Goal: Check status: Check status

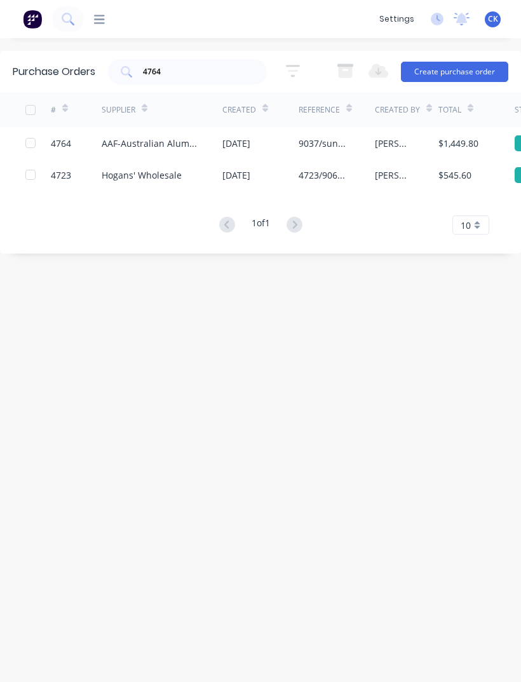
click at [238, 65] on input "4764" at bounding box center [194, 71] width 105 height 13
type input "4"
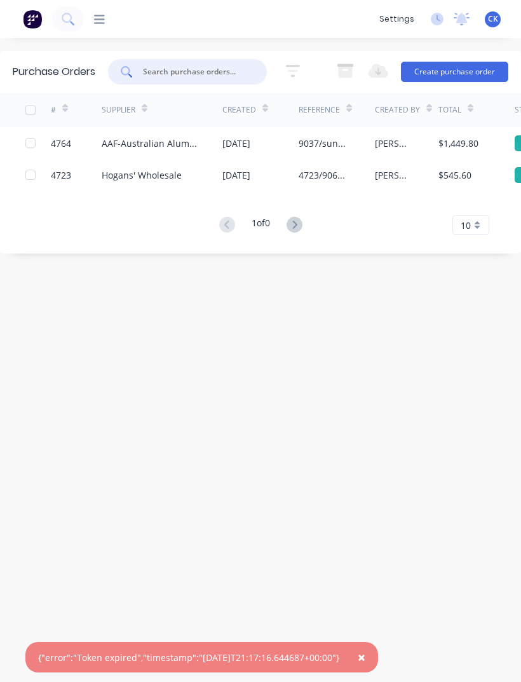
click at [36, 28] on img at bounding box center [32, 19] width 19 height 19
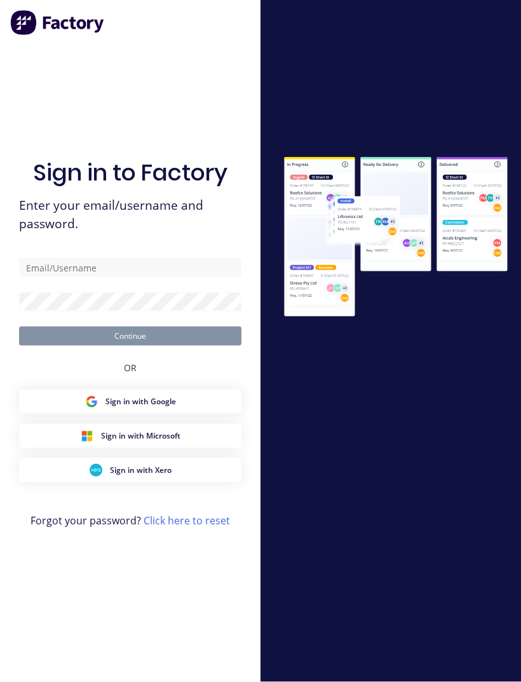
scroll to position [41, 0]
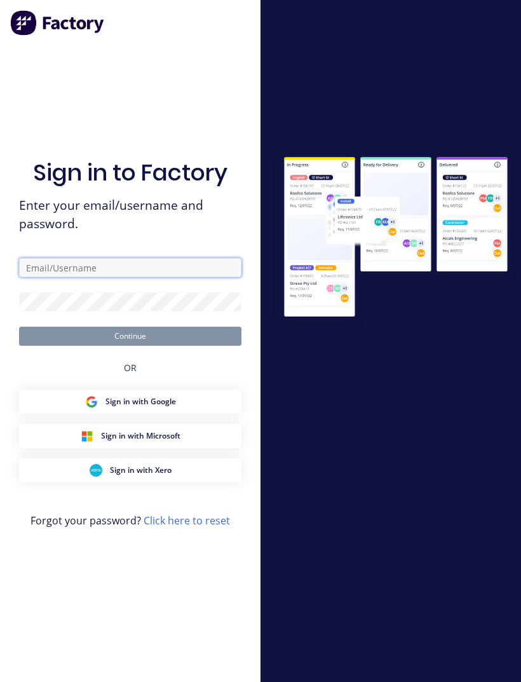
click at [42, 258] on input "text" at bounding box center [130, 267] width 222 height 19
click at [119, 231] on div "Sign in to Factory Enter your email/username and password. Clinton Continue OR …" at bounding box center [130, 354] width 222 height 636
click at [147, 258] on input "[PERSON_NAME]" at bounding box center [130, 267] width 222 height 19
click at [75, 258] on input "[PERSON_NAME]" at bounding box center [130, 267] width 222 height 19
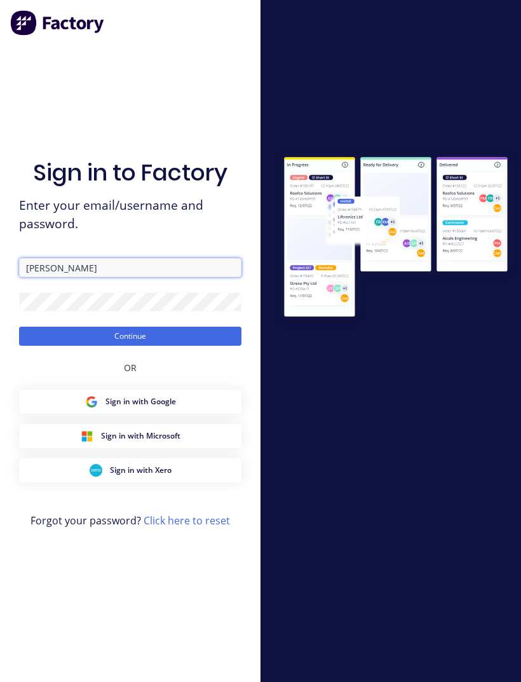
click at [68, 258] on input "[PERSON_NAME]" at bounding box center [130, 267] width 222 height 19
click at [154, 258] on input "[PERSON_NAME]" at bounding box center [130, 267] width 222 height 19
type input "[EMAIL_ADDRESS][DOMAIN_NAME]"
click at [200, 327] on button "Continue" at bounding box center [130, 336] width 222 height 19
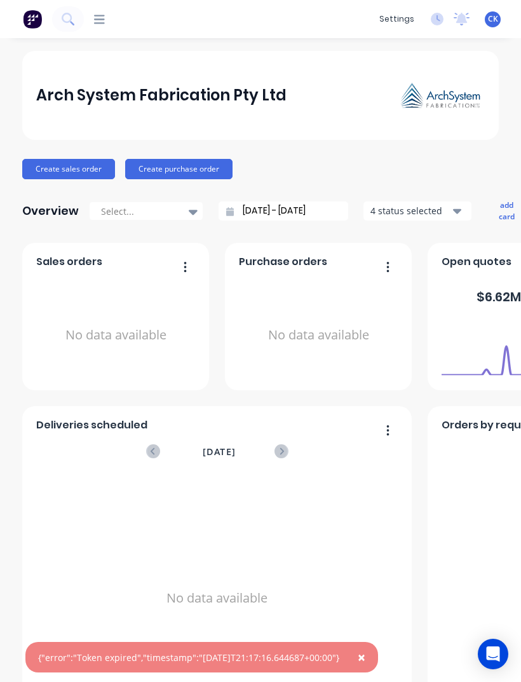
click at [103, 21] on icon at bounding box center [99, 19] width 11 height 12
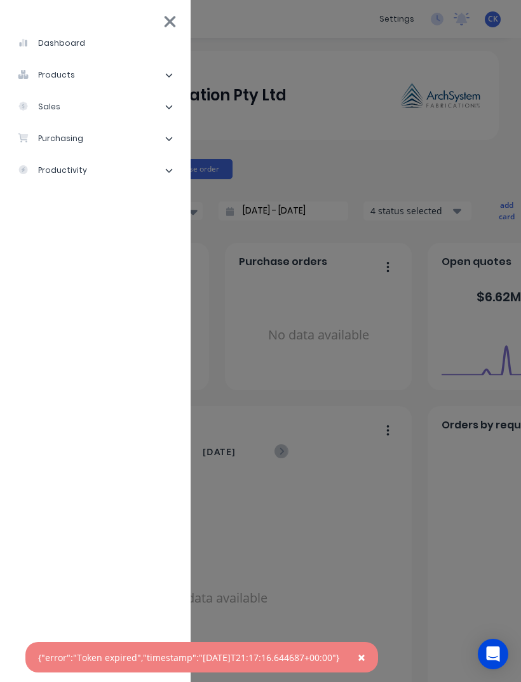
click at [377, 670] on button "×" at bounding box center [361, 657] width 33 height 30
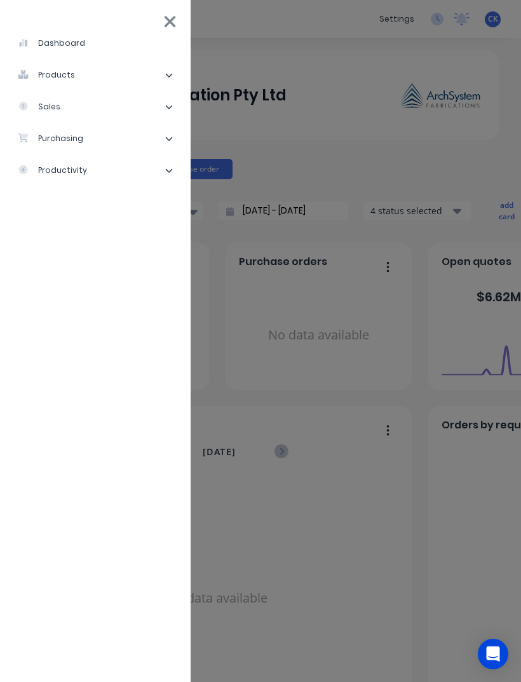
click at [166, 173] on icon at bounding box center [169, 170] width 8 height 8
click at [303, 170] on div "dashboard products Product Catalogue Materials sales Sales Orders Customers Pri…" at bounding box center [344, 341] width 521 height 682
click at [287, 109] on div "dashboard products Product Catalogue Materials sales Sales Orders Customers Pri…" at bounding box center [344, 341] width 521 height 682
click at [326, 151] on div "dashboard products Product Catalogue Materials sales Sales Orders Customers Pri…" at bounding box center [344, 341] width 521 height 682
click at [388, 199] on div "dashboard products Product Catalogue Materials sales Sales Orders Customers Pri…" at bounding box center [344, 341] width 521 height 682
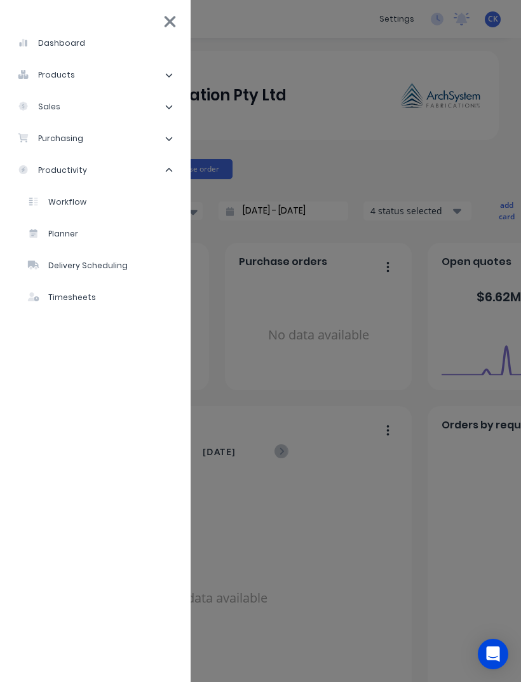
click at [358, 457] on div "dashboard products Product Catalogue Materials sales Sales Orders Customers Pri…" at bounding box center [344, 341] width 521 height 682
click at [355, 396] on div "dashboard products Product Catalogue Materials sales Sales Orders Customers Pri…" at bounding box center [344, 341] width 521 height 682
click at [158, 20] on div "dashboard products Product Catalogue Materials sales Sales Orders Customers Pri…" at bounding box center [95, 341] width 191 height 682
click at [172, 28] on icon at bounding box center [169, 22] width 13 height 18
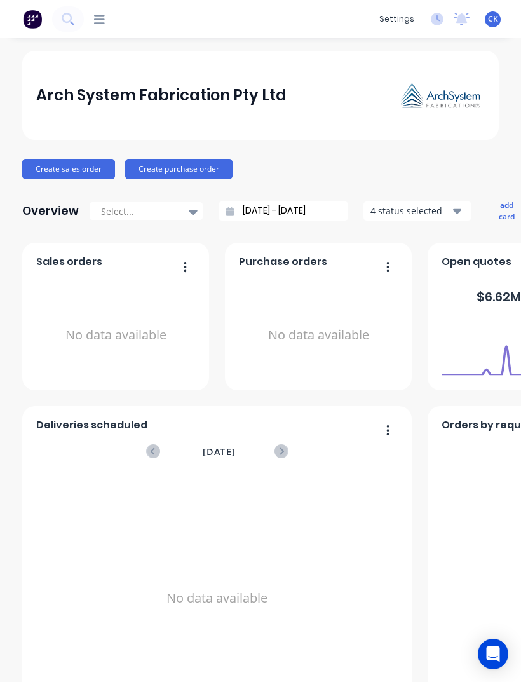
click at [112, 24] on div "dashboard products Product Catalogue Materials sales Sales Orders Customers Pri…" at bounding box center [228, 19] width 289 height 13
click at [104, 14] on icon at bounding box center [99, 19] width 11 height 12
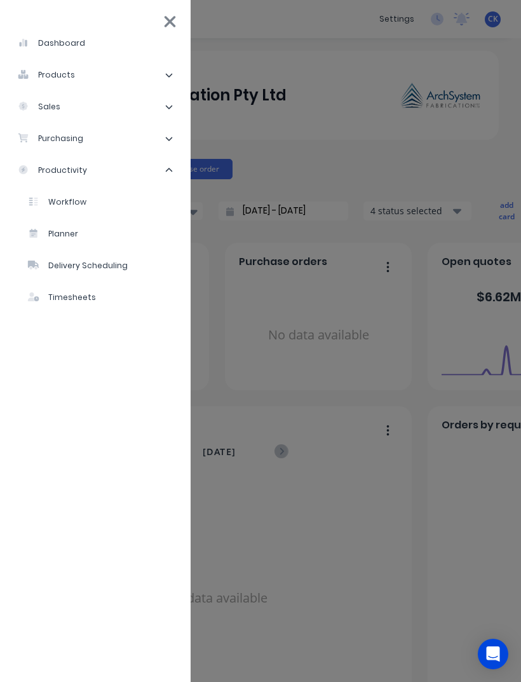
click at [173, 70] on li "products" at bounding box center [95, 75] width 170 height 32
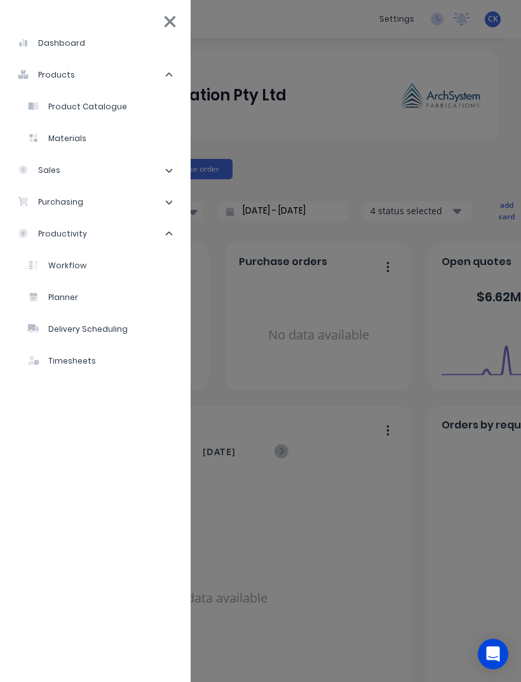
click at [179, 71] on li "products" at bounding box center [95, 75] width 170 height 32
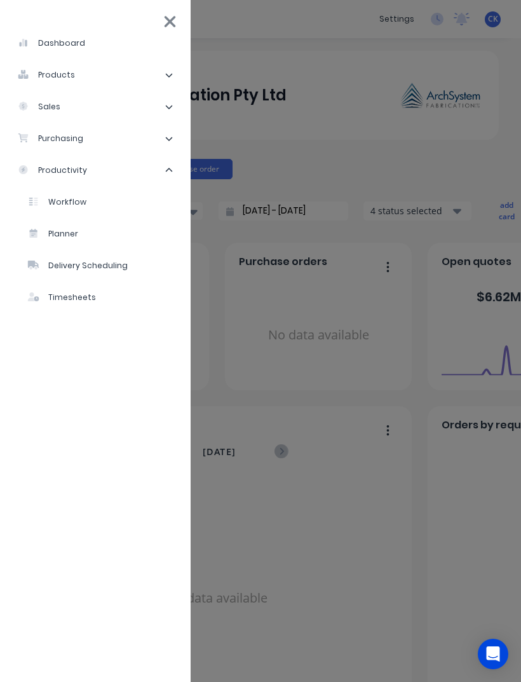
click at [165, 136] on li "purchasing" at bounding box center [95, 139] width 170 height 32
click at [97, 203] on li "Suppliers" at bounding box center [100, 202] width 160 height 32
click at [71, 206] on div "Suppliers" at bounding box center [57, 201] width 58 height 11
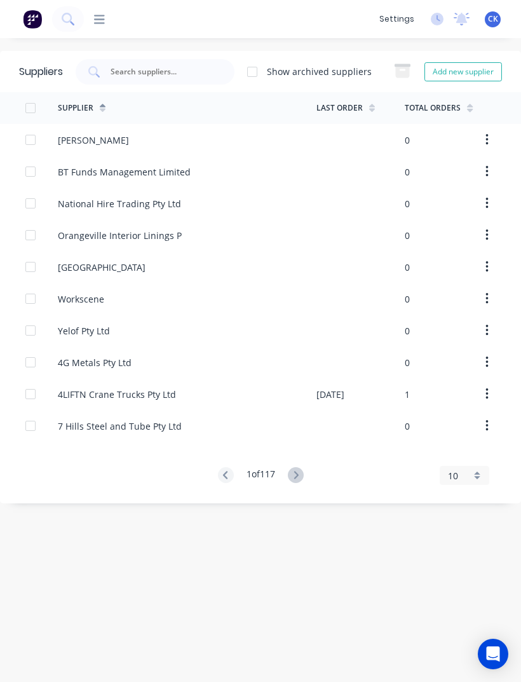
click at [95, 116] on div "Supplier" at bounding box center [82, 107] width 48 height 19
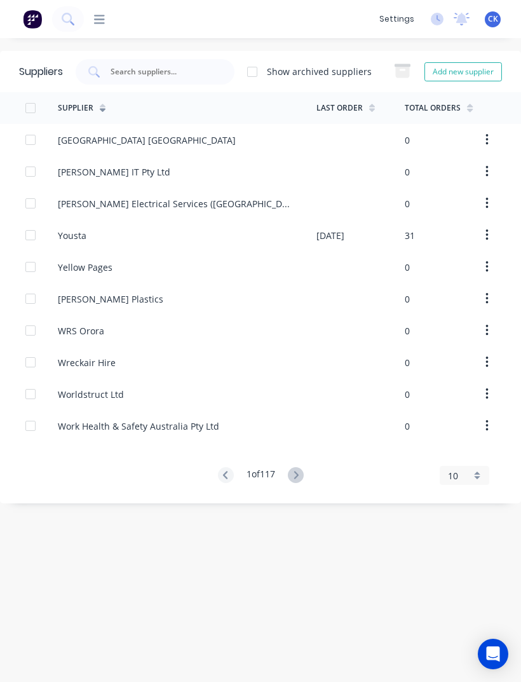
click at [100, 107] on icon at bounding box center [103, 109] width 6 height 10
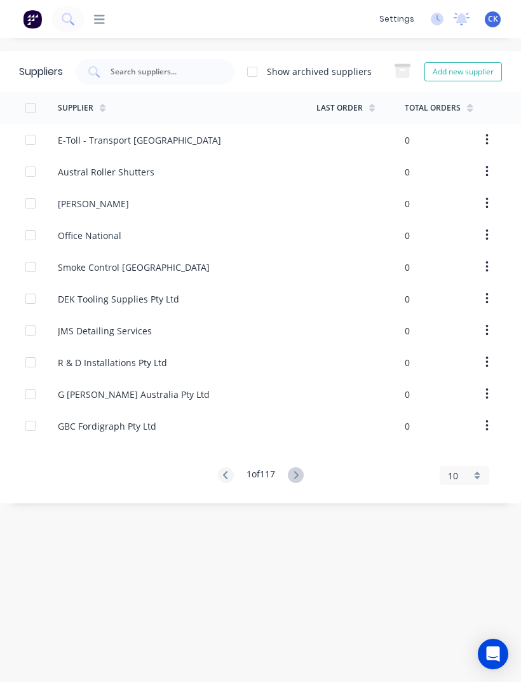
click at [101, 115] on div at bounding box center [103, 107] width 6 height 19
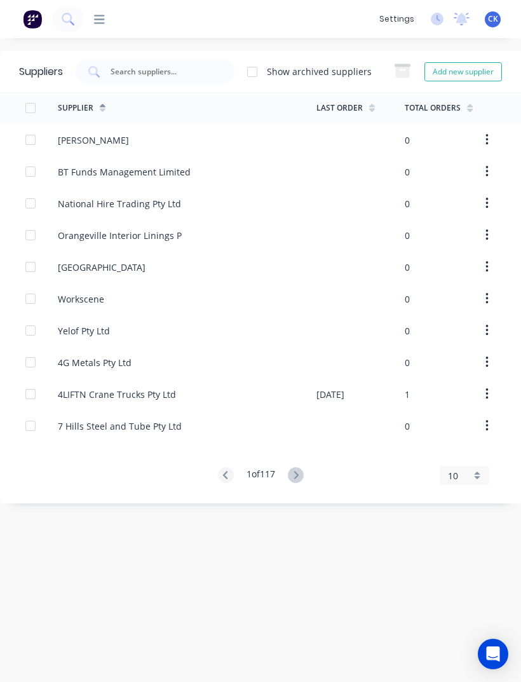
click at [170, 54] on div "Suppliers Show archived suppliers Add new supplier" at bounding box center [260, 71] width 521 height 41
click at [177, 74] on input "text" at bounding box center [161, 71] width 105 height 13
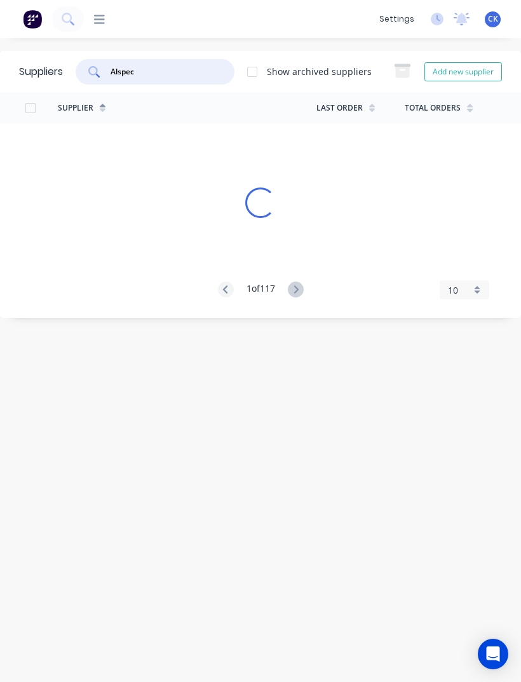
type input "Alspec"
click at [291, 116] on div "Supplier" at bounding box center [187, 108] width 259 height 32
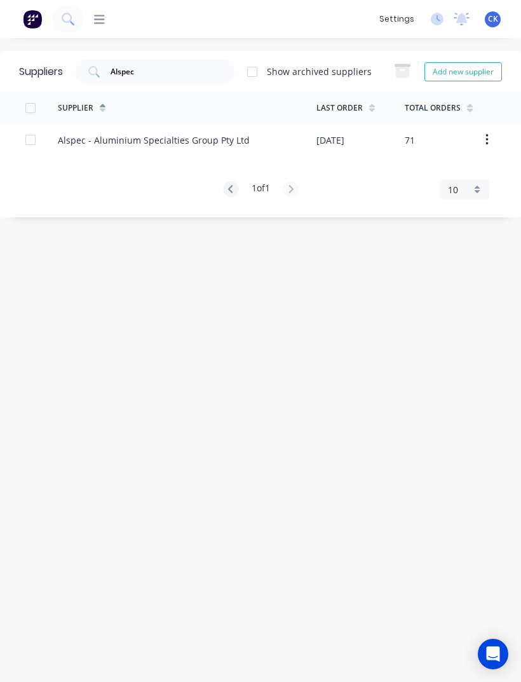
click at [241, 152] on div "Alspec - Aluminium Specialties Group Pty Ltd" at bounding box center [187, 140] width 259 height 32
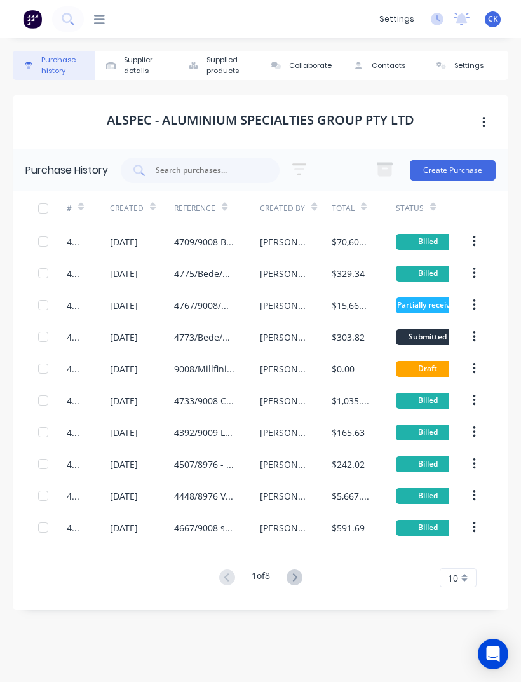
click at [214, 241] on div "4709/9008 Bede /Phase 2" at bounding box center [204, 241] width 60 height 13
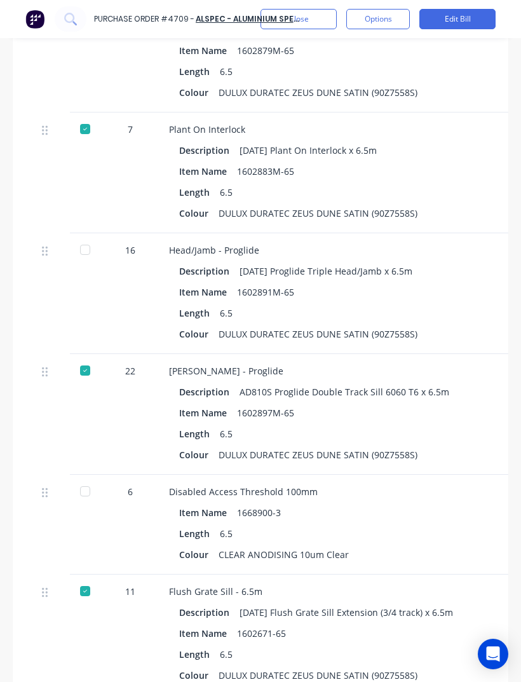
scroll to position [2908, -1]
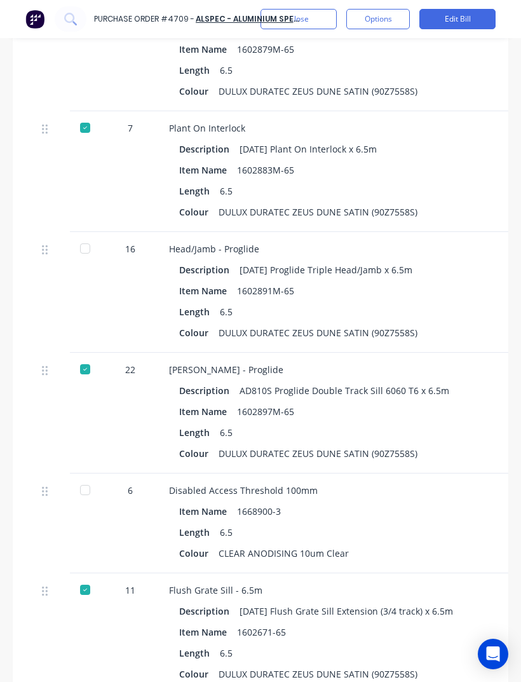
click at [457, 232] on div "Head/Jamb - Proglide Description [DATE] Proglide Triple Head/Jamb x 6.5m Item N…" at bounding box center [445, 292] width 572 height 121
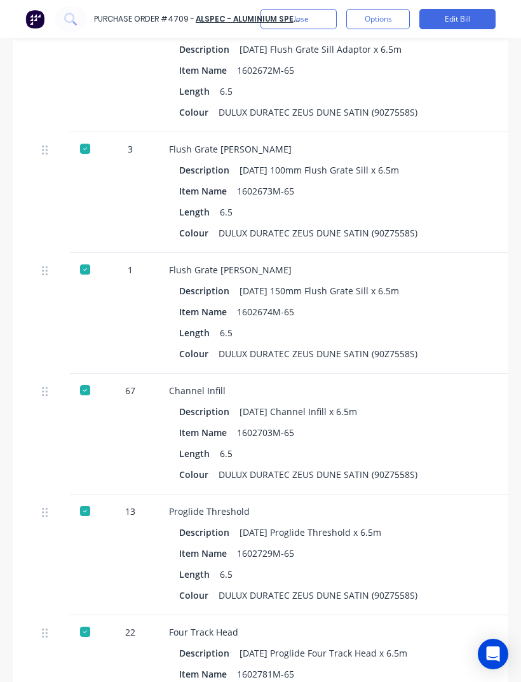
scroll to position [2046, 0]
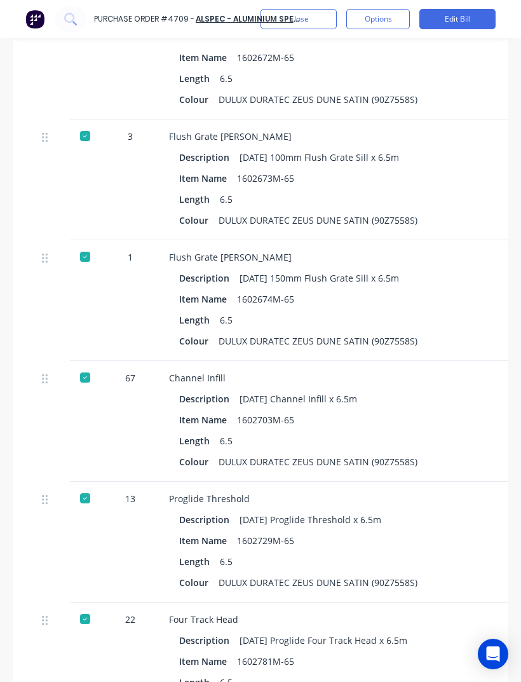
click at [444, 311] on div "Length 6.5" at bounding box center [444, 320] width 531 height 18
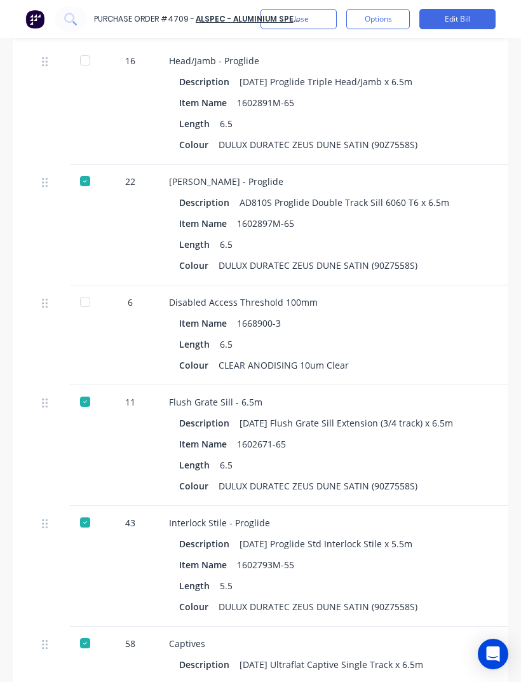
scroll to position [3124, 0]
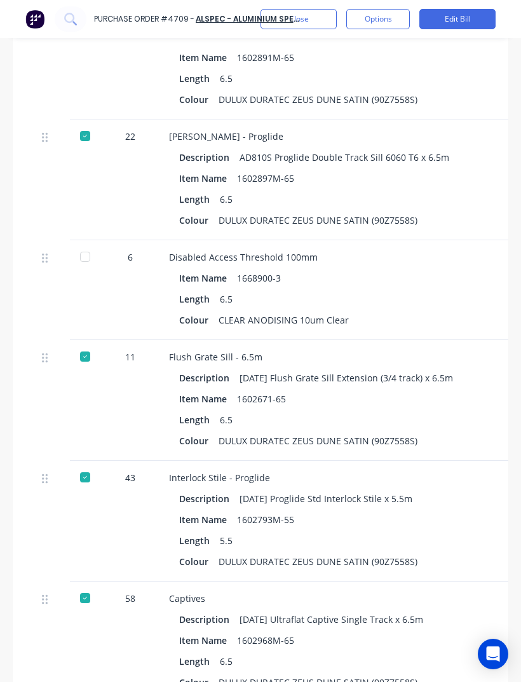
click at [450, 350] on div "Flush Grate Sill - 6.5m" at bounding box center [444, 356] width 551 height 13
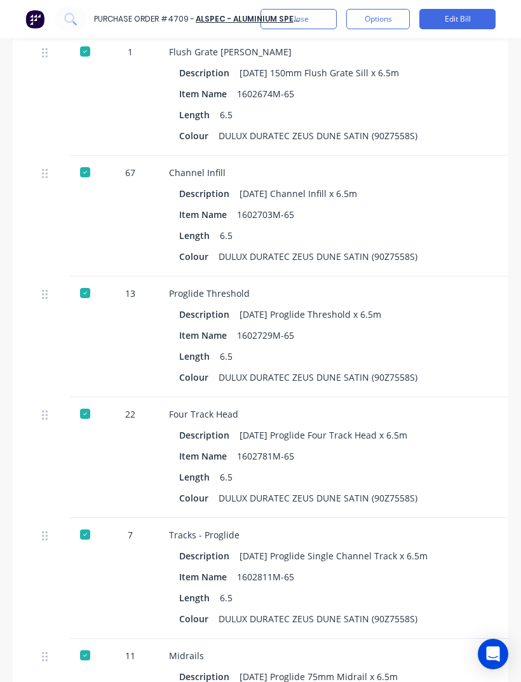
scroll to position [2283, 0]
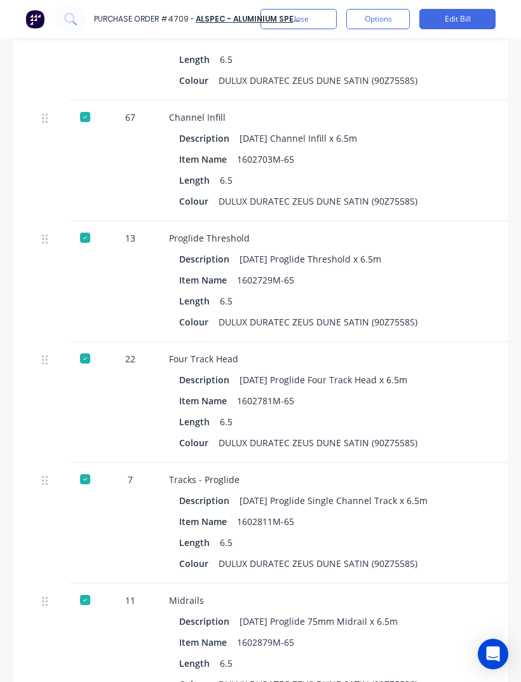
click at [170, 497] on div "Description [DATE] Proglide Single Channel Track x 6.5m Item Name 1602811M-65 L…" at bounding box center [444, 531] width 551 height 81
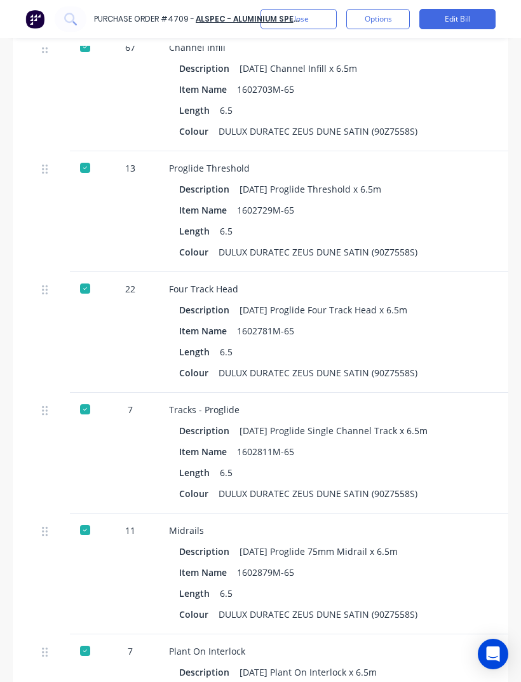
scroll to position [2391, 0]
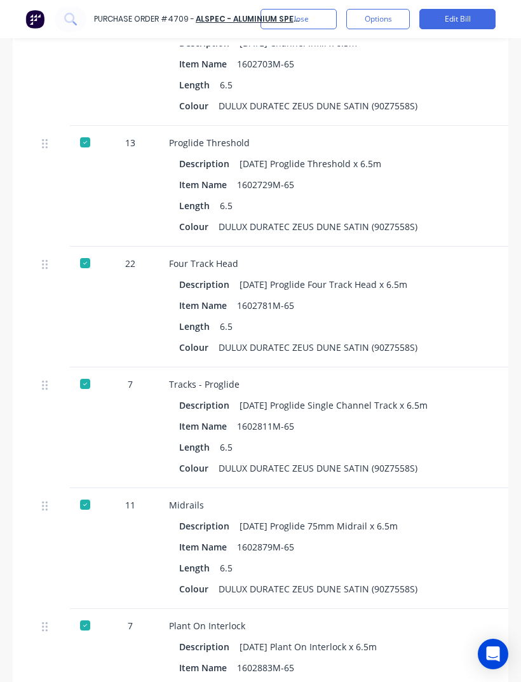
click at [170, 494] on div "Midrails Description [DATE] Proglide 75mm Midrail x 6.5m Item Name 1602879M-65 …" at bounding box center [445, 548] width 572 height 121
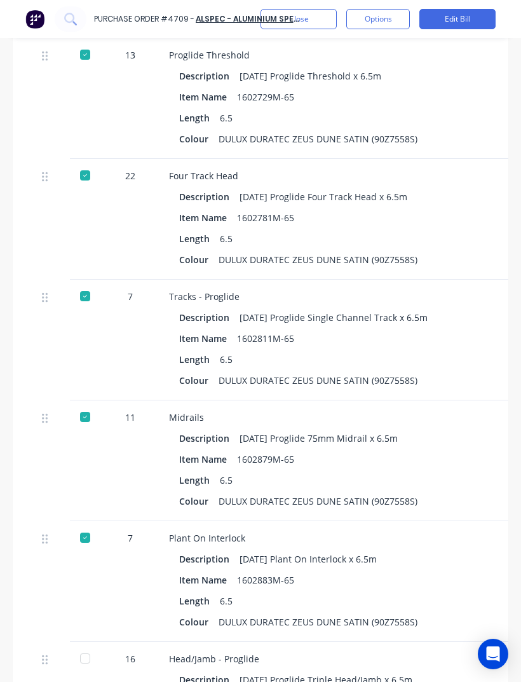
scroll to position [2501, 0]
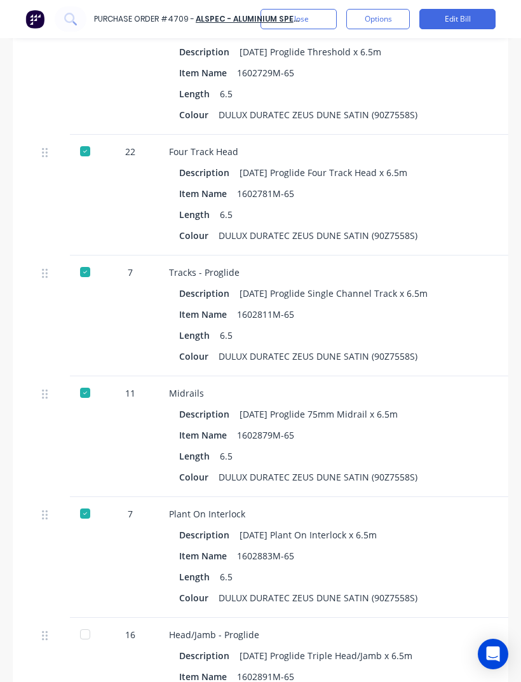
click at [161, 497] on div "Plant On Interlock Description [DATE] Plant On Interlock x 6.5m Item Name 16028…" at bounding box center [445, 557] width 572 height 121
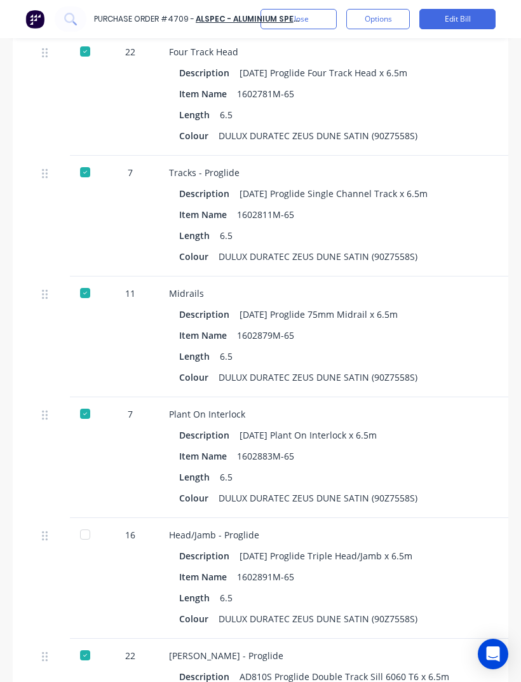
scroll to position [0, 0]
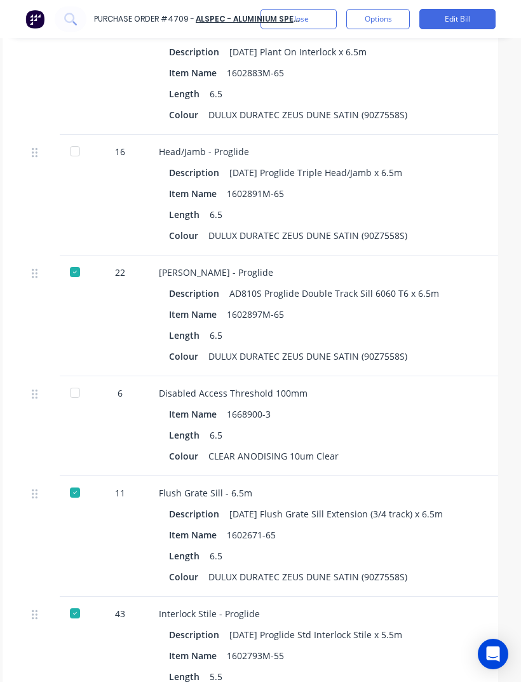
click at [190, 546] on div "Length" at bounding box center [189, 555] width 41 height 18
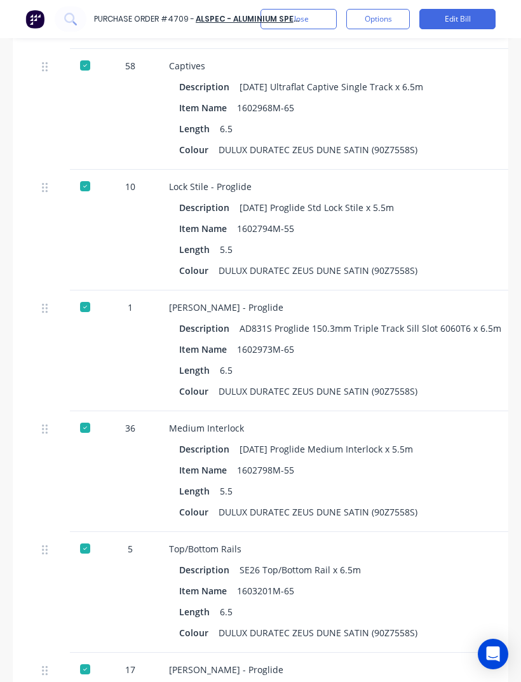
click at [191, 560] on div "Description" at bounding box center [209, 569] width 60 height 18
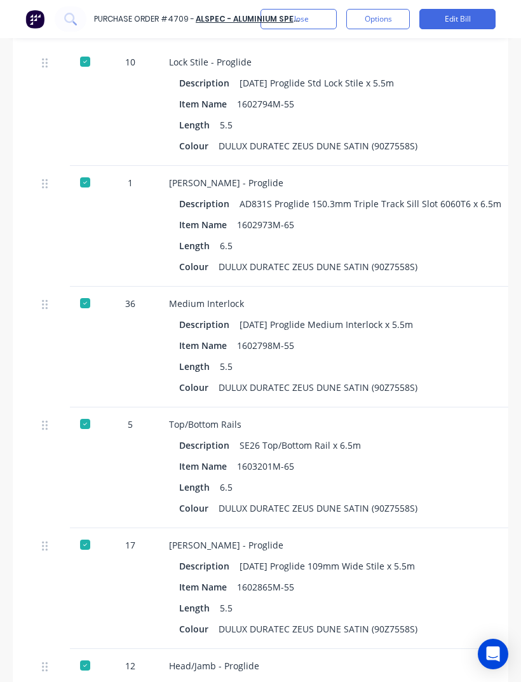
click at [193, 499] on div "Colour" at bounding box center [198, 508] width 39 height 18
